Goal: Find specific page/section: Find specific page/section

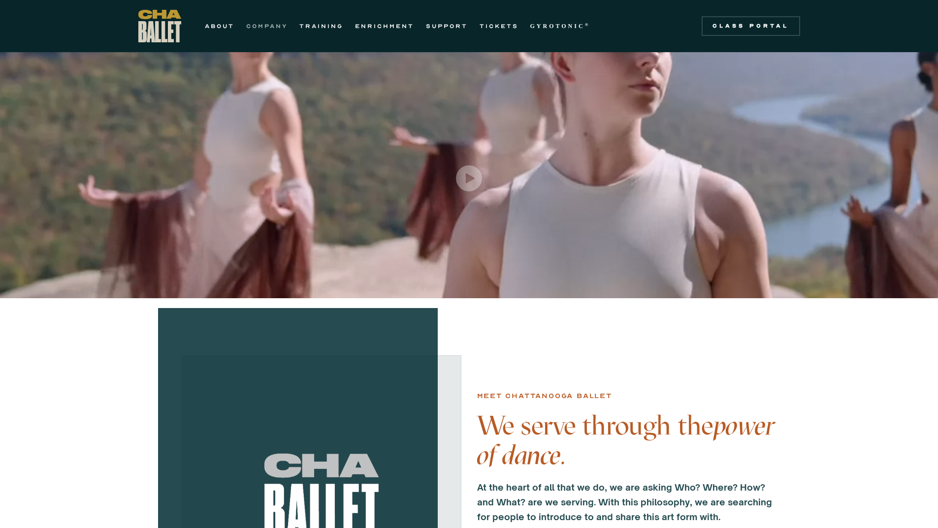
click at [284, 28] on link "COMPANY" at bounding box center [266, 26] width 41 height 12
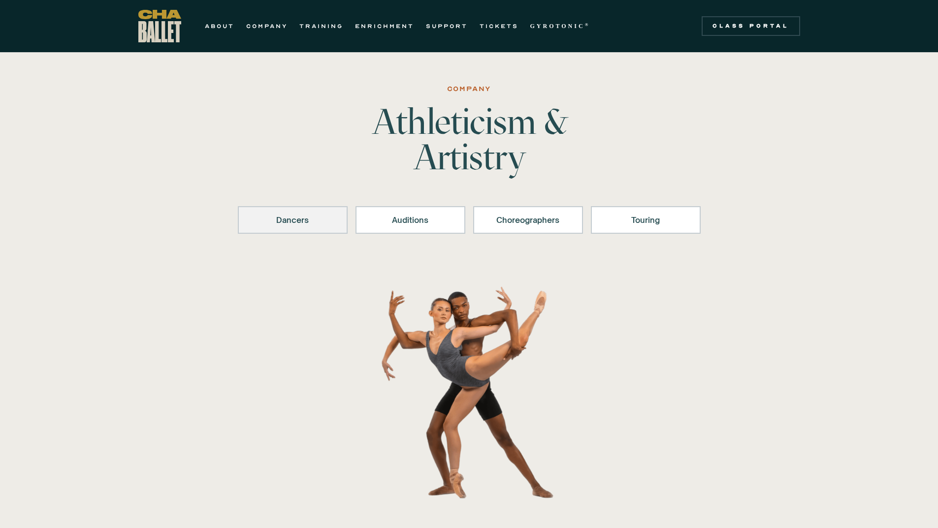
click at [312, 227] on link "Dancers" at bounding box center [293, 220] width 110 height 28
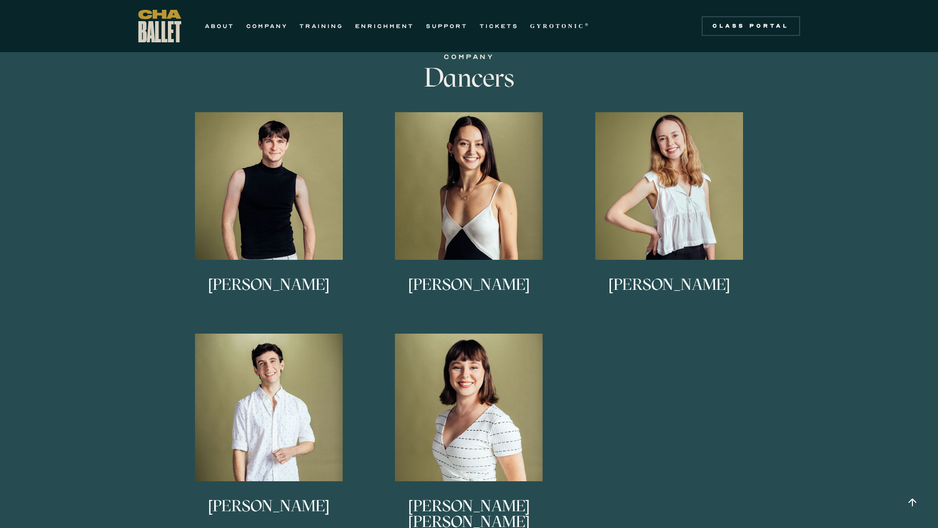
scroll to position [537, 0]
